Goal: Information Seeking & Learning: Check status

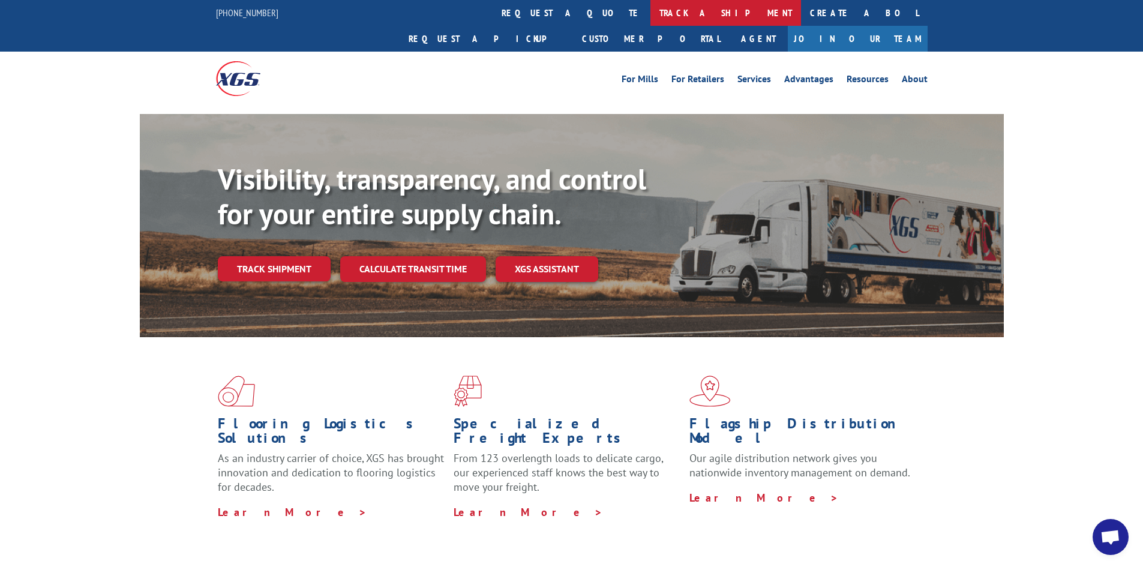
click at [650, 10] on link "track a shipment" at bounding box center [725, 13] width 151 height 26
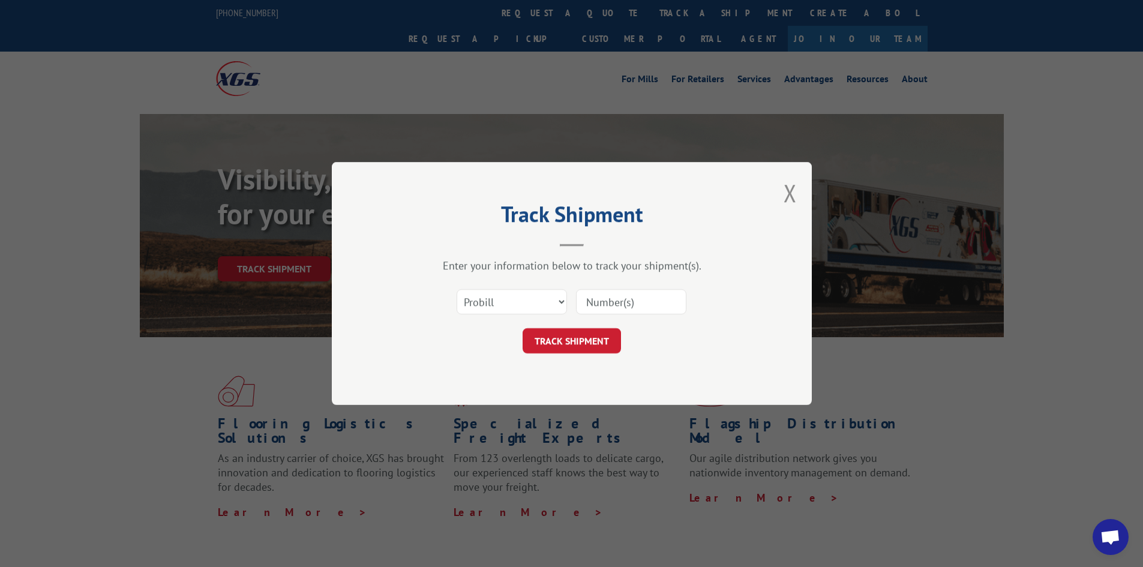
drag, startPoint x: 618, startPoint y: 307, endPoint x: 627, endPoint y: 306, distance: 8.4
click at [627, 306] on input at bounding box center [631, 301] width 110 height 25
type input "16331300"
click at [522, 328] on button "TRACK SHIPMENT" at bounding box center [571, 340] width 98 height 25
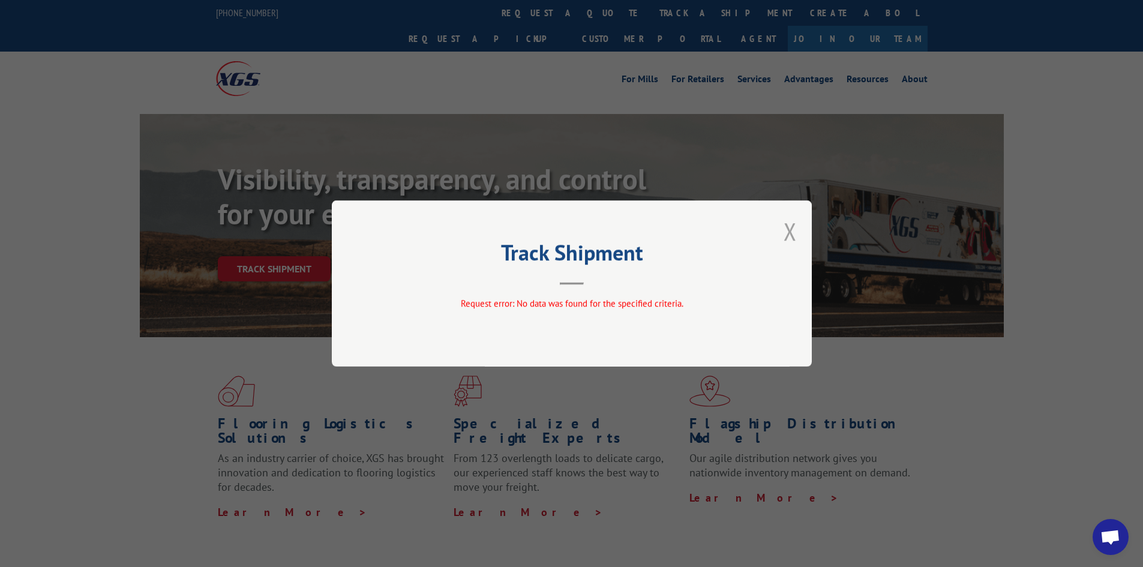
click at [793, 230] on button "Close modal" at bounding box center [789, 231] width 13 height 32
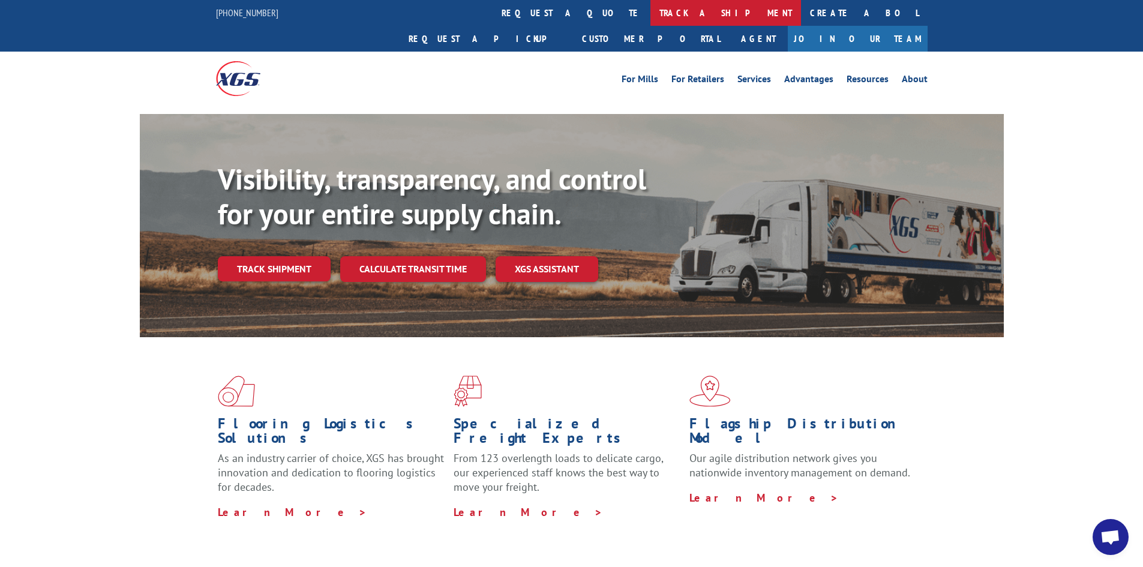
click at [650, 11] on link "track a shipment" at bounding box center [725, 13] width 151 height 26
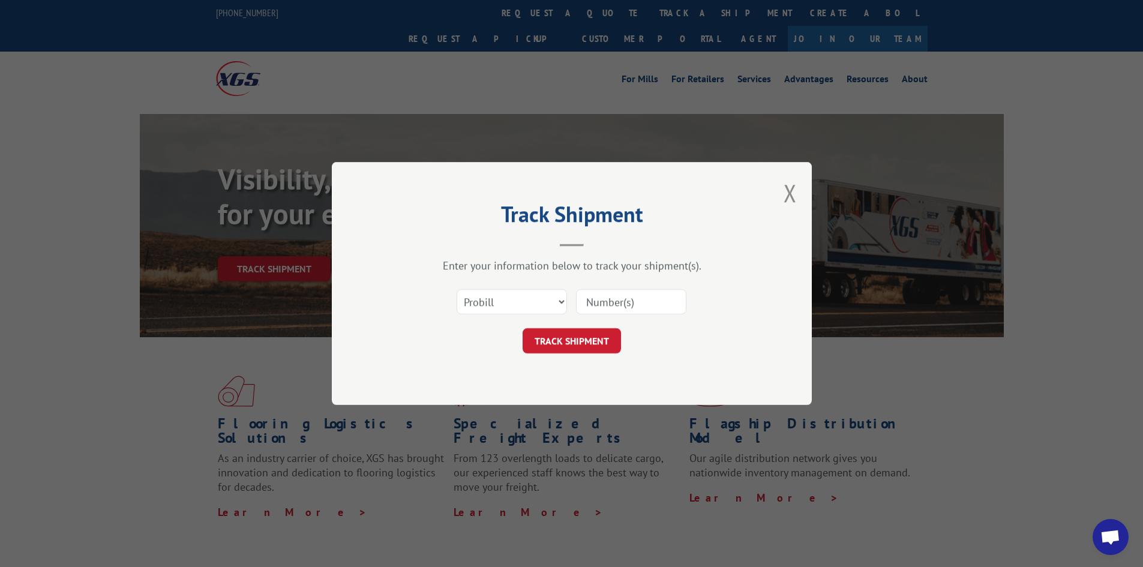
drag, startPoint x: 644, startPoint y: 303, endPoint x: 667, endPoint y: 303, distance: 22.8
click at [657, 303] on input at bounding box center [631, 301] width 110 height 25
type input "16331300"
click at [522, 328] on button "TRACK SHIPMENT" at bounding box center [571, 340] width 98 height 25
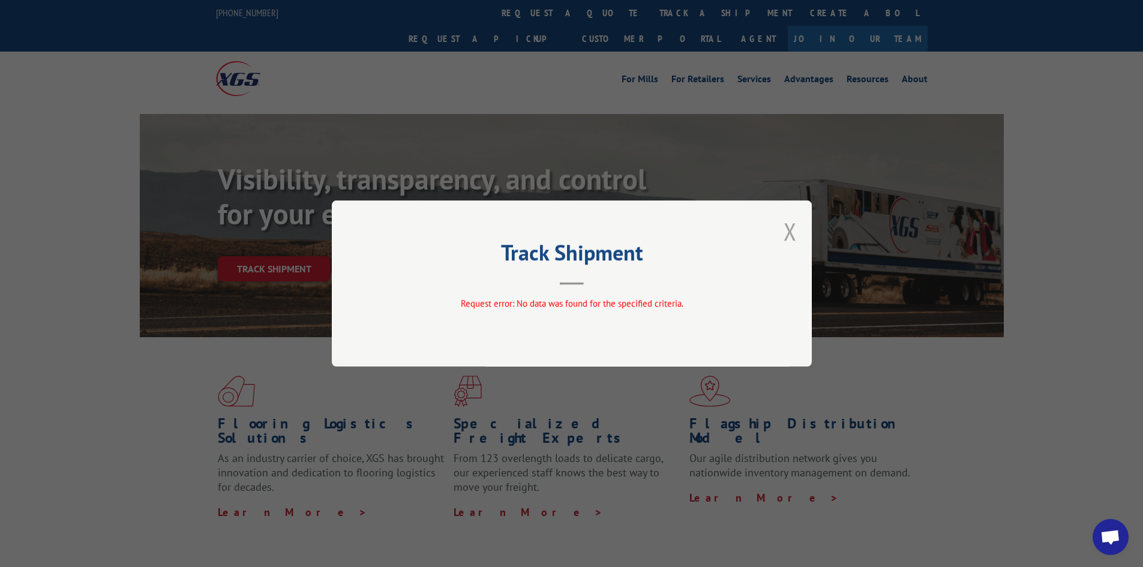
click at [793, 228] on button "Close modal" at bounding box center [789, 231] width 13 height 32
